Goal: Information Seeking & Learning: Check status

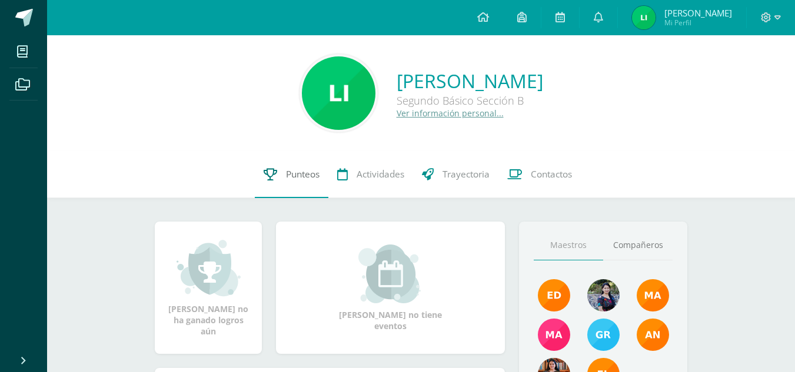
drag, startPoint x: 0, startPoint y: 0, endPoint x: 278, endPoint y: 173, distance: 327.6
click at [278, 173] on link "Punteos" at bounding box center [292, 174] width 74 height 47
click at [269, 175] on icon at bounding box center [271, 174] width 14 height 12
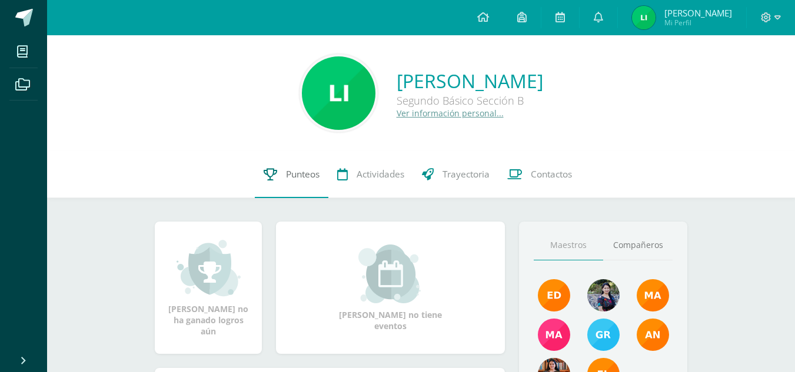
click at [269, 175] on icon at bounding box center [271, 174] width 14 height 12
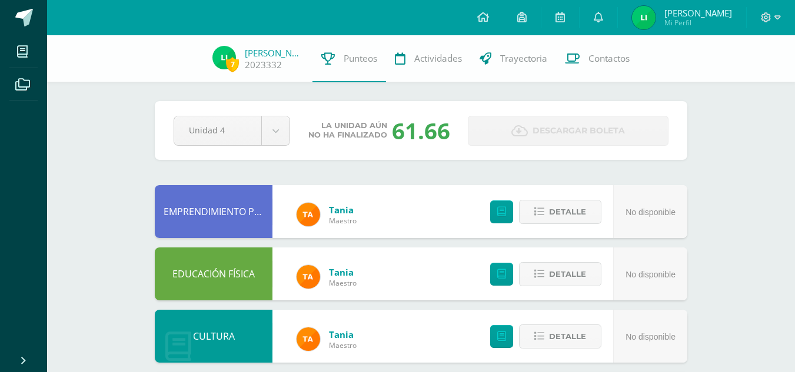
drag, startPoint x: 0, startPoint y: 0, endPoint x: 18, endPoint y: 196, distance: 196.8
click at [18, 196] on ul "Mis cursos Archivos" at bounding box center [23, 191] width 47 height 312
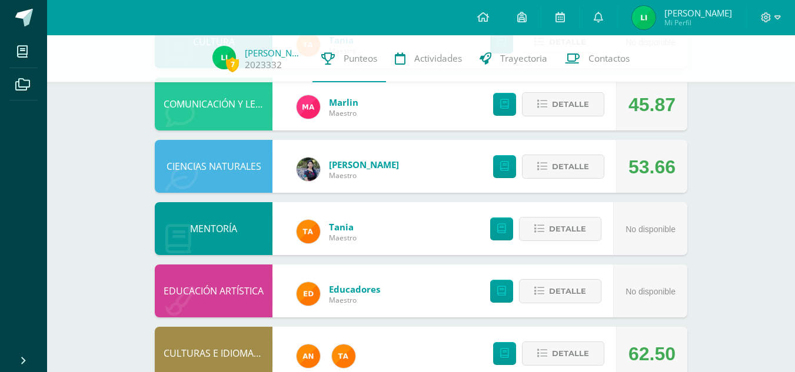
scroll to position [295, 0]
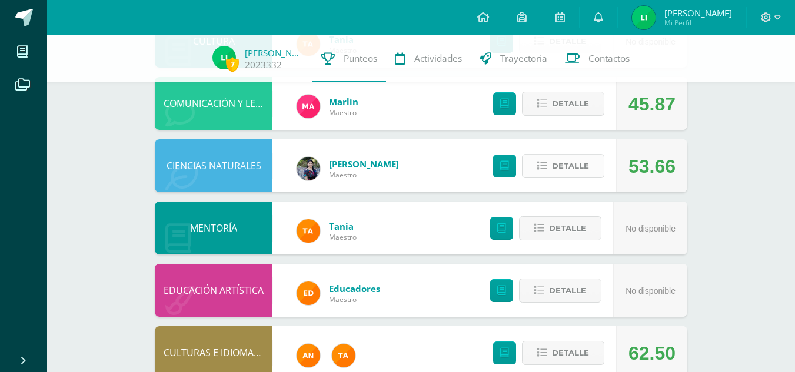
click at [559, 171] on span "Detalle" at bounding box center [570, 166] width 37 height 22
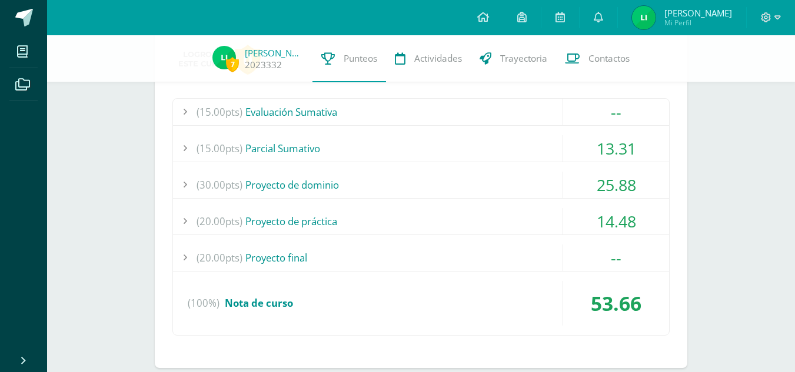
scroll to position [456, 0]
click at [449, 141] on div "(15.00pts) Parcial Sumativo" at bounding box center [421, 148] width 496 height 26
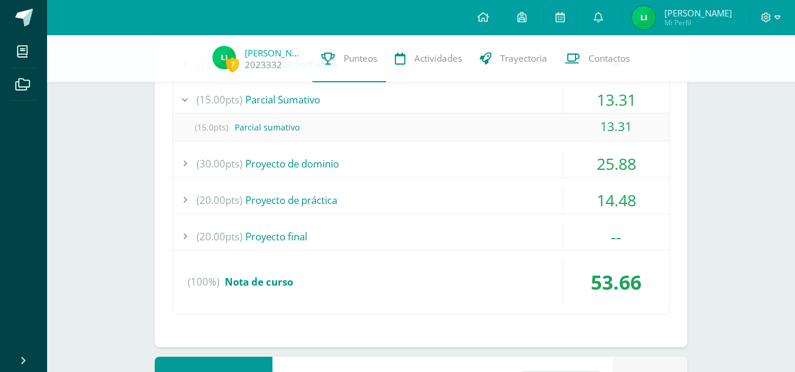
scroll to position [505, 0]
click at [401, 164] on div "(30.00pts) Proyecto de dominio" at bounding box center [421, 162] width 496 height 26
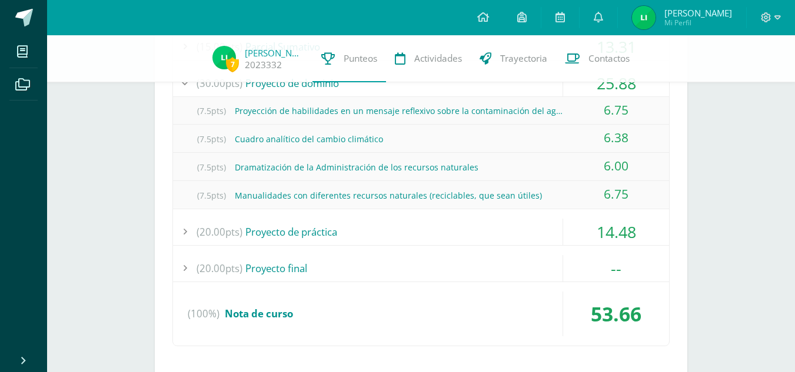
scroll to position [558, 0]
click at [325, 237] on div "(20.00pts) Proyecto de práctica" at bounding box center [421, 231] width 496 height 26
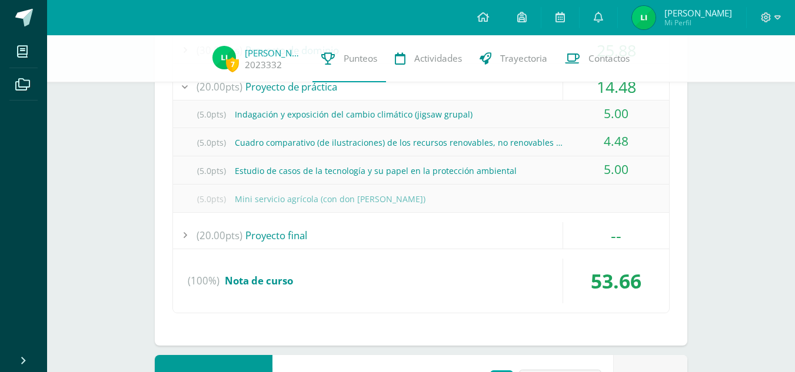
scroll to position [591, 0]
click at [281, 231] on div "(20.00pts) Proyecto final" at bounding box center [421, 234] width 496 height 26
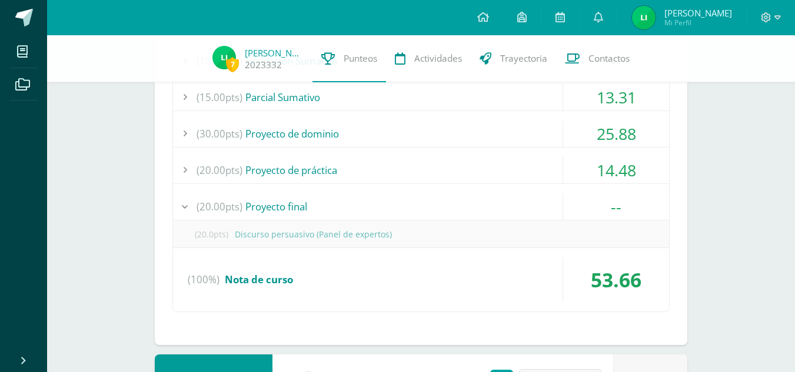
scroll to position [498, 0]
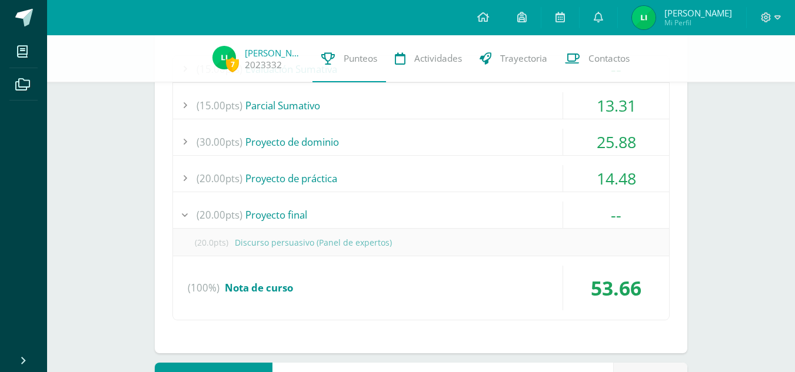
click at [259, 158] on div "(15.00pts) Evaluación Sumativa -- (15.0pts) Evaluación final" at bounding box center [420, 188] width 497 height 266
click at [261, 168] on div "(20.00pts) Proyecto de práctica" at bounding box center [421, 178] width 496 height 26
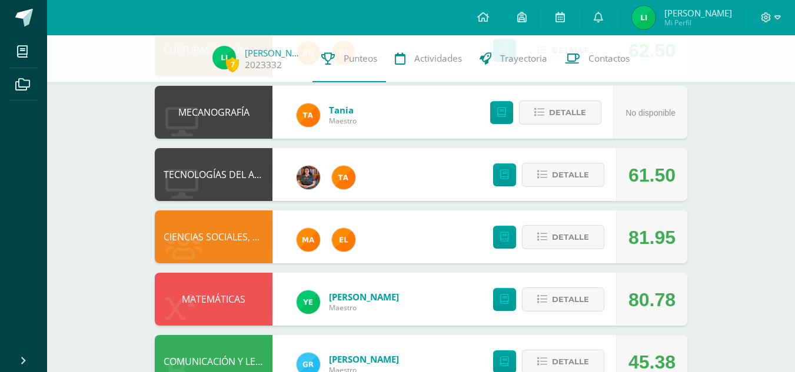
scroll to position [1086, 0]
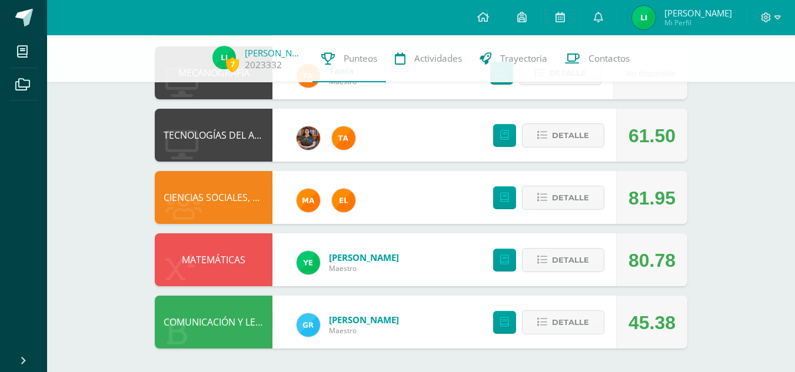
click at [572, 211] on div "Detalle" at bounding box center [545, 197] width 141 height 53
click at [564, 199] on span "Detalle" at bounding box center [570, 198] width 37 height 22
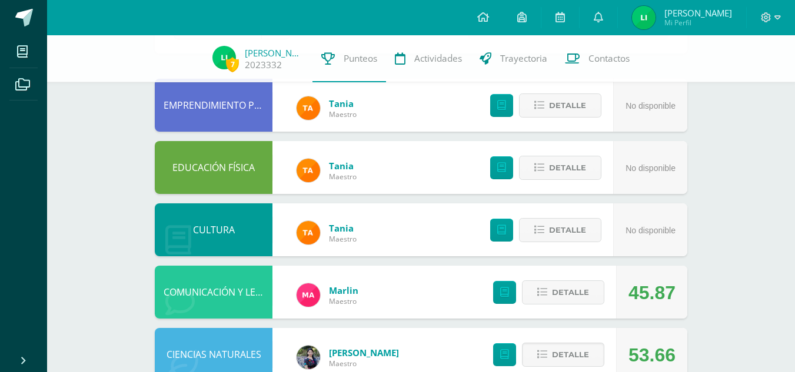
scroll to position [206, 0]
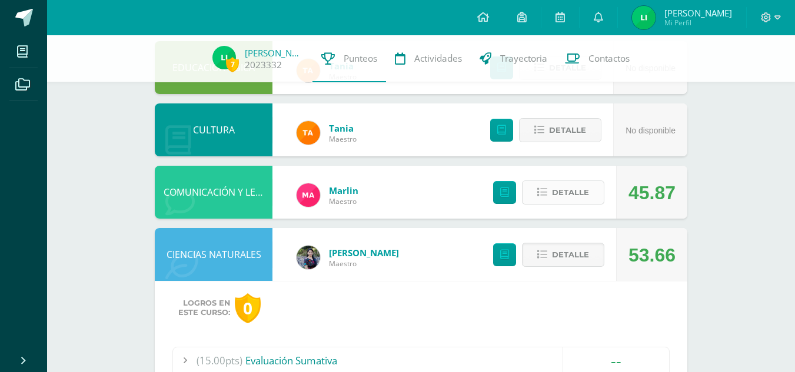
click at [554, 193] on span "Detalle" at bounding box center [570, 193] width 37 height 22
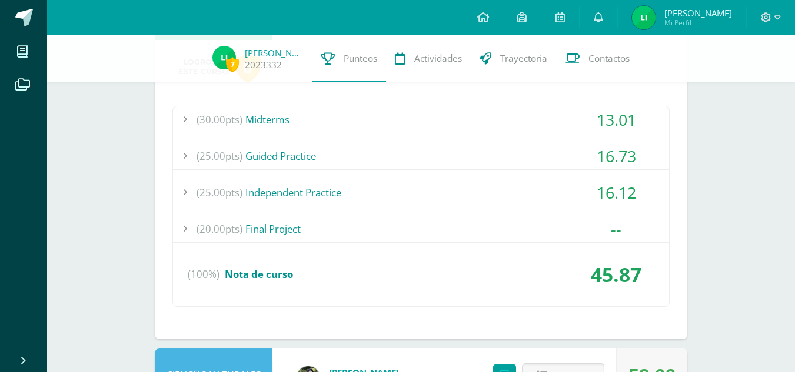
scroll to position [388, 0]
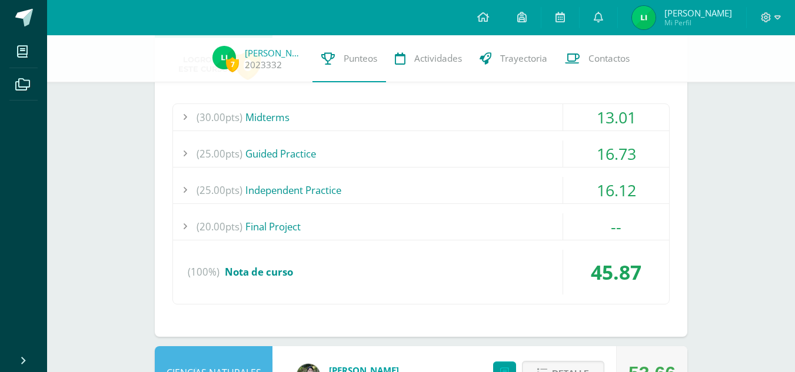
click at [363, 197] on div "(25.00pts) Independent Practice" at bounding box center [421, 190] width 496 height 26
